Goal: Find specific page/section: Find specific page/section

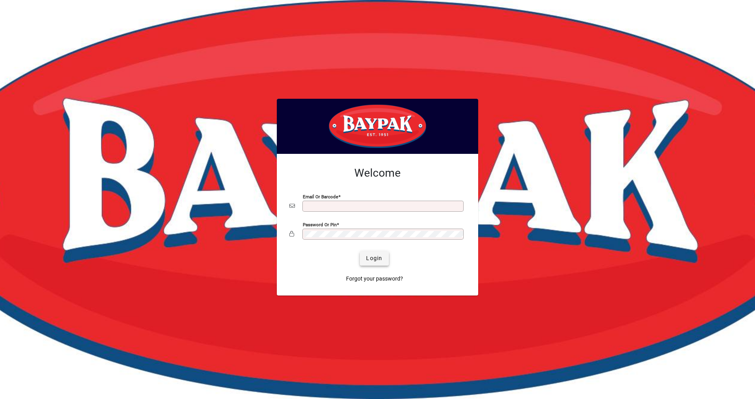
type input "**********"
click at [371, 258] on span "Login" at bounding box center [374, 258] width 16 height 8
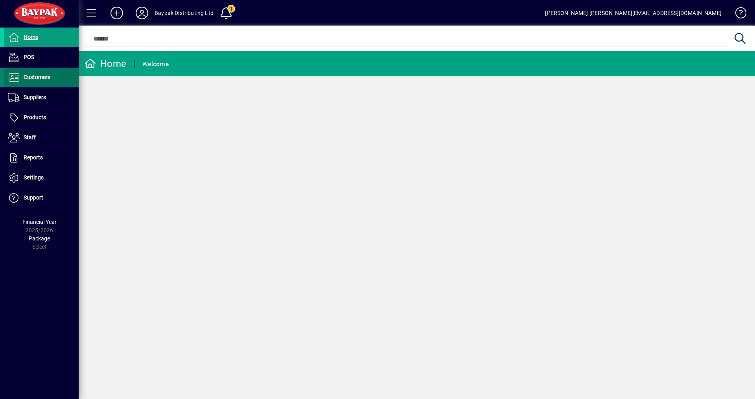
click at [41, 75] on span "Customers" at bounding box center [37, 77] width 27 height 6
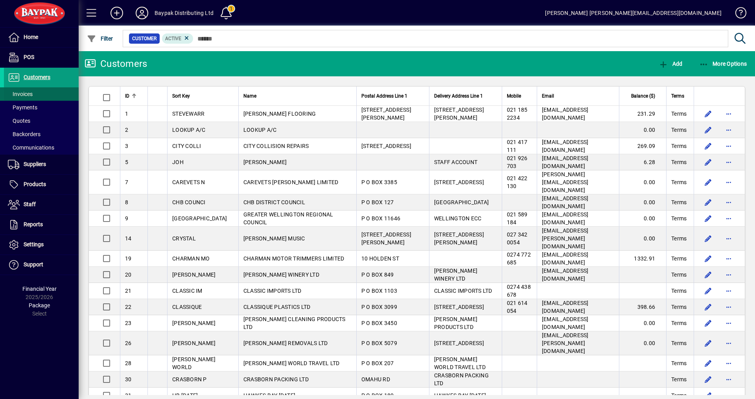
click at [18, 92] on span "Invoices" at bounding box center [20, 94] width 25 height 6
